Goal: Information Seeking & Learning: Learn about a topic

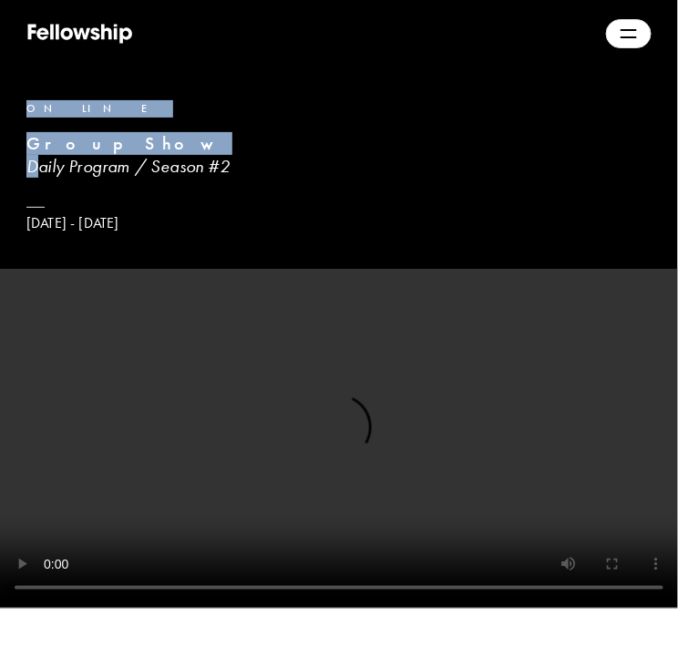
drag, startPoint x: 249, startPoint y: 171, endPoint x: 33, endPoint y: 170, distance: 216.1
click at [23, 167] on div "Online Group Show Daily Program / Season #[DATE] - [DATE]" at bounding box center [339, 166] width 678 height 132
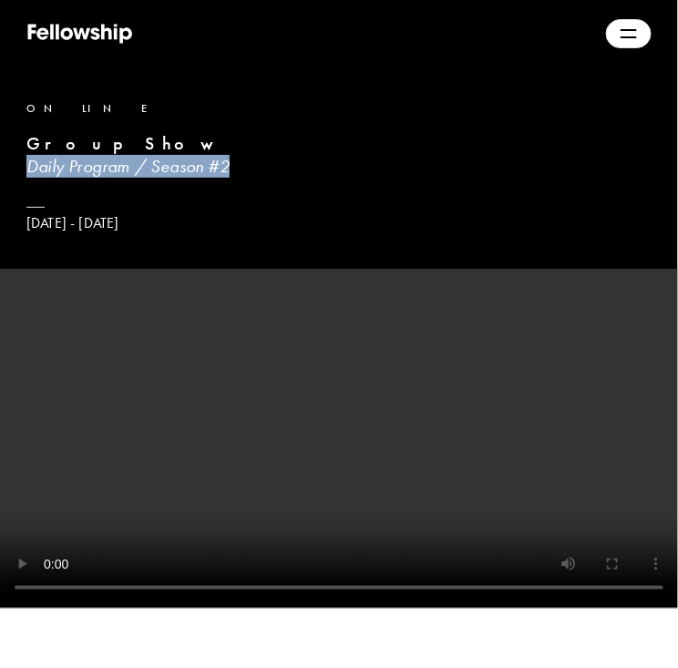
drag, startPoint x: 30, startPoint y: 166, endPoint x: 233, endPoint y: 170, distance: 203.4
click at [233, 170] on h3 "Daily Program / Season #2" at bounding box center [338, 166] width 625 height 23
copy h3 "Daily Program / Season #2"
